Goal: Task Accomplishment & Management: Use online tool/utility

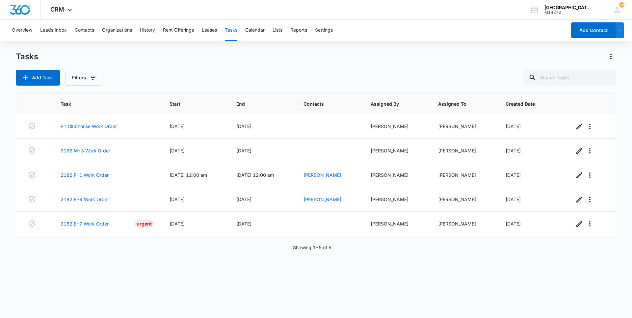
click at [225, 60] on div "Tasks" at bounding box center [316, 56] width 600 height 11
click at [214, 30] on button "Leases" at bounding box center [209, 30] width 15 height 21
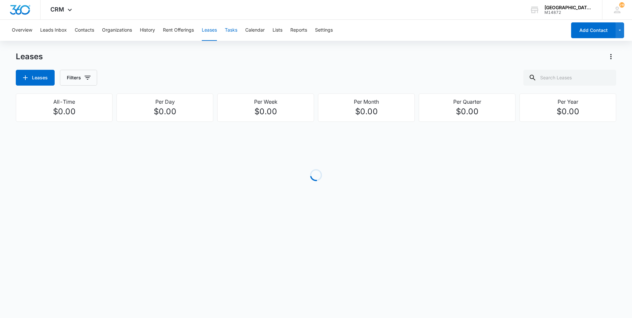
click at [232, 30] on button "Tasks" at bounding box center [231, 30] width 13 height 21
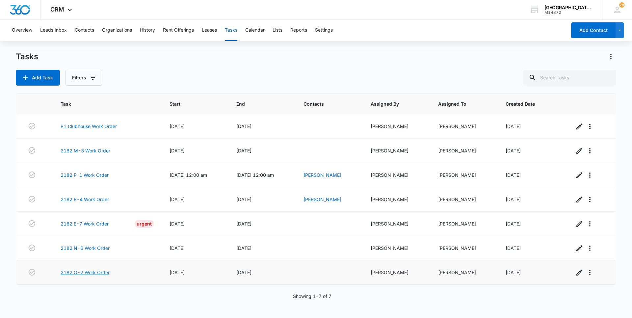
click at [84, 272] on link "2182 O-2 Work Order" at bounding box center [85, 272] width 49 height 7
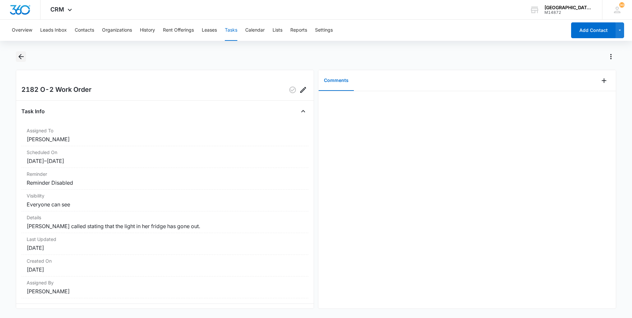
click at [19, 54] on icon "Back" at bounding box center [21, 57] width 8 height 8
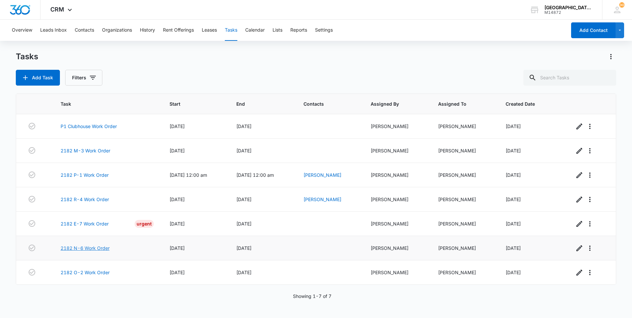
click at [85, 248] on link "2182 N-6 Work Order" at bounding box center [85, 247] width 49 height 7
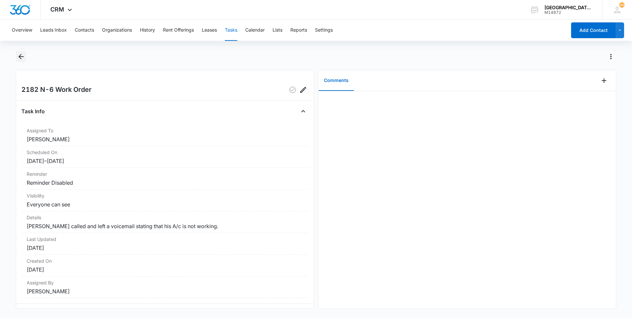
click at [24, 54] on icon "Back" at bounding box center [21, 57] width 8 height 8
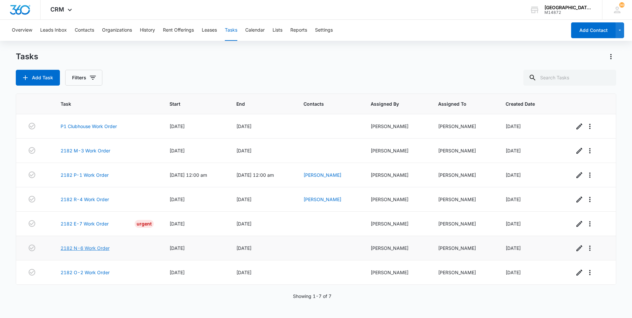
click at [85, 248] on link "2182 N-6 Work Order" at bounding box center [85, 247] width 49 height 7
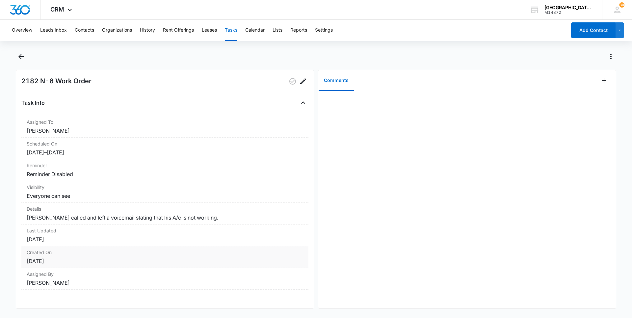
scroll to position [13, 0]
click at [20, 58] on icon "Back" at bounding box center [20, 56] width 5 height 5
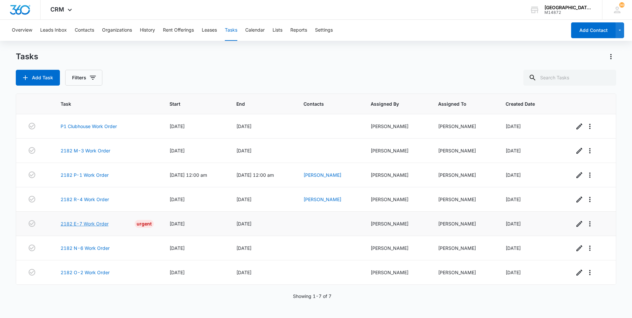
click at [80, 224] on link "2182 E-7 Work Order" at bounding box center [85, 223] width 48 height 7
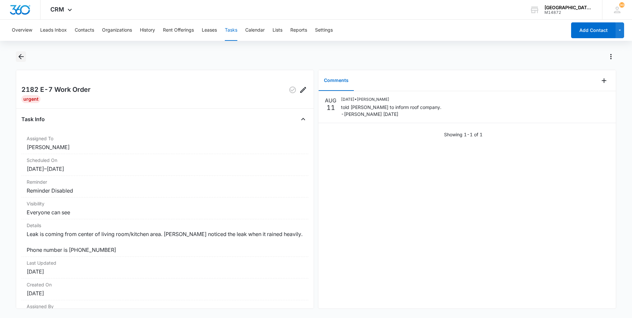
click at [20, 58] on icon "Back" at bounding box center [20, 56] width 5 height 5
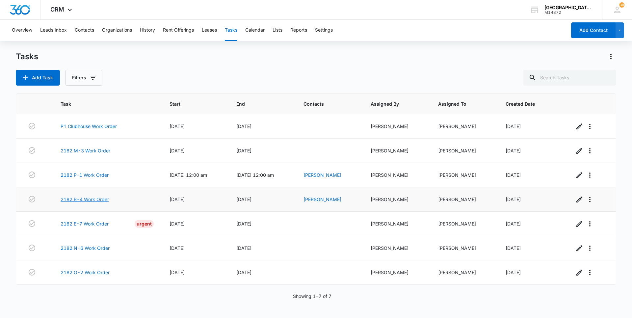
click at [85, 198] on link "2182 R-4 Work Order" at bounding box center [85, 199] width 48 height 7
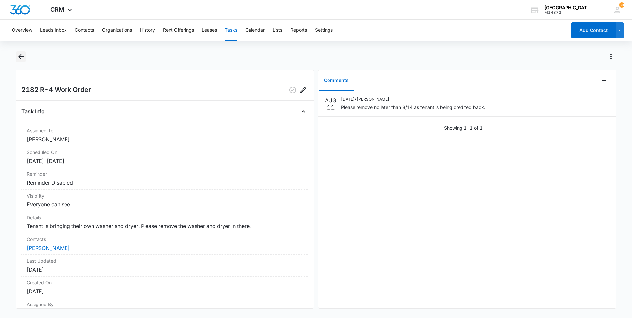
click at [23, 55] on icon "Back" at bounding box center [21, 57] width 8 height 8
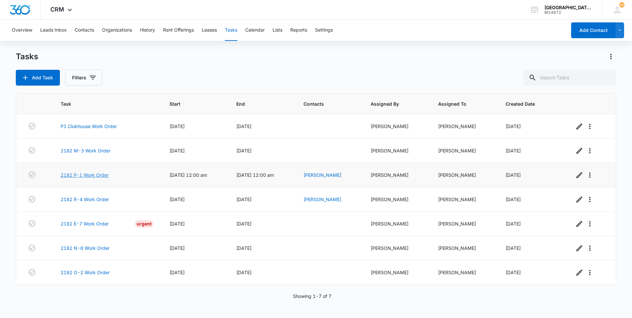
click at [74, 174] on link "2182 P-1 Work Order" at bounding box center [85, 174] width 48 height 7
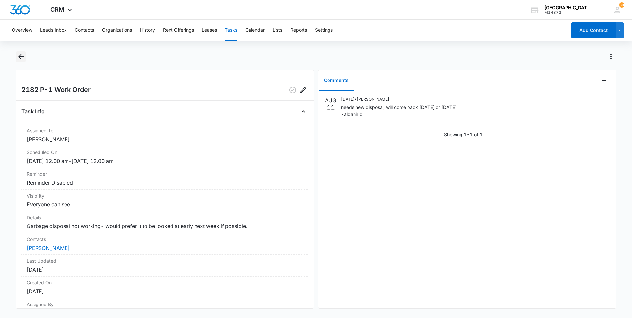
click at [22, 58] on icon "Back" at bounding box center [21, 57] width 8 height 8
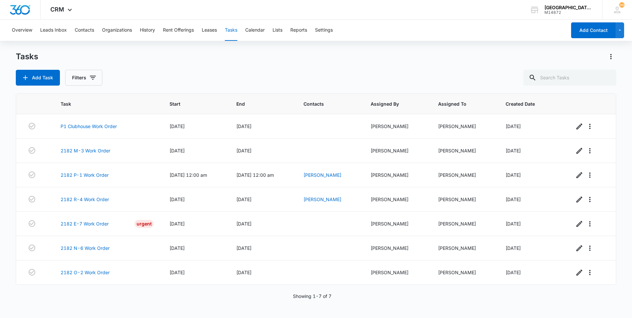
click at [518, 54] on div "Tasks" at bounding box center [316, 56] width 600 height 11
click at [75, 153] on link "2182 M-3 Work Order" at bounding box center [86, 150] width 50 height 7
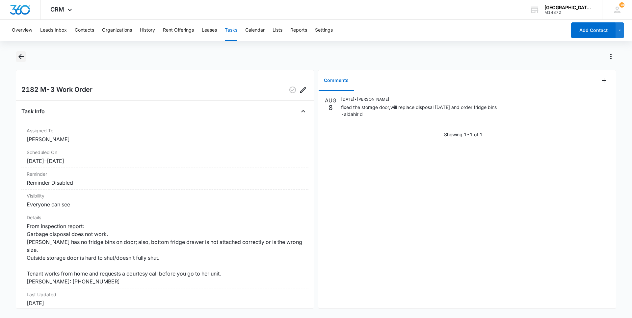
click at [22, 57] on icon "Back" at bounding box center [20, 56] width 5 height 5
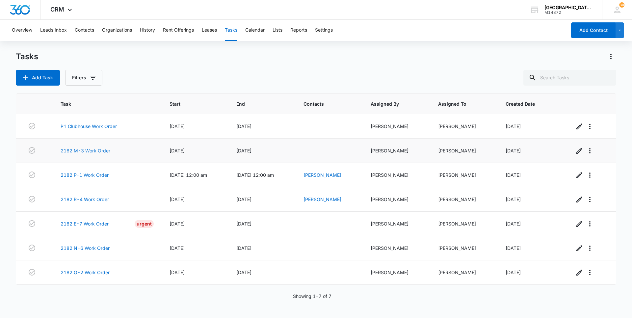
click at [92, 149] on link "2182 M-3 Work Order" at bounding box center [86, 150] width 50 height 7
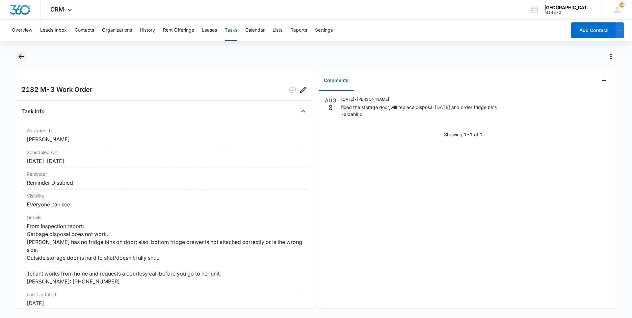
click at [19, 58] on icon "Back" at bounding box center [21, 57] width 8 height 8
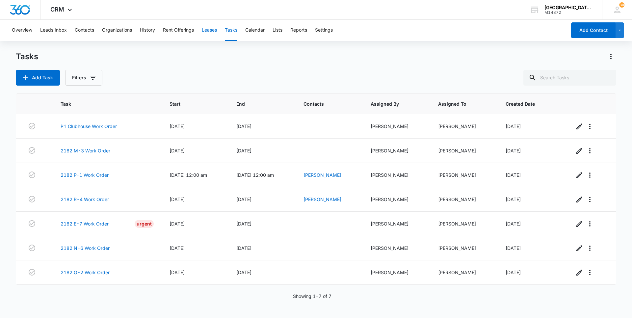
click at [214, 38] on button "Leases" at bounding box center [209, 30] width 15 height 21
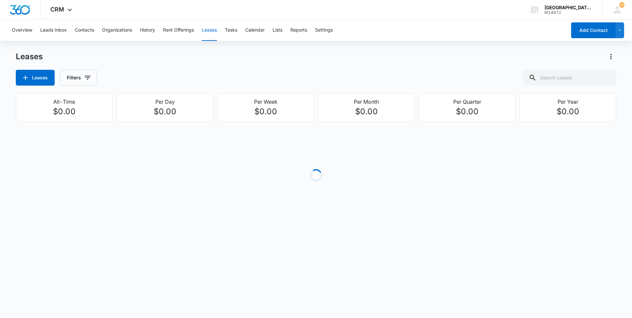
click at [225, 28] on div "Overview Leads Inbox Contacts Organizations History Rent Offerings Leases Tasks…" at bounding box center [287, 30] width 558 height 21
click at [231, 33] on button "Tasks" at bounding box center [231, 30] width 13 height 21
